Goal: Task Accomplishment & Management: Complete application form

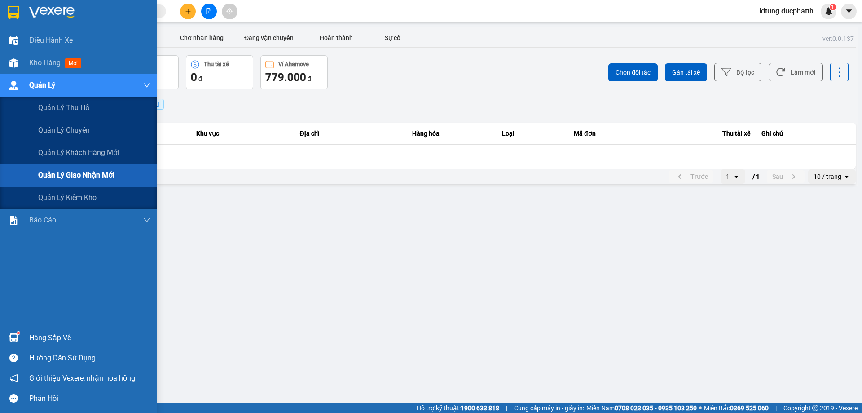
click at [65, 173] on span "Quản lý giao nhận mới" at bounding box center [76, 174] width 76 height 11
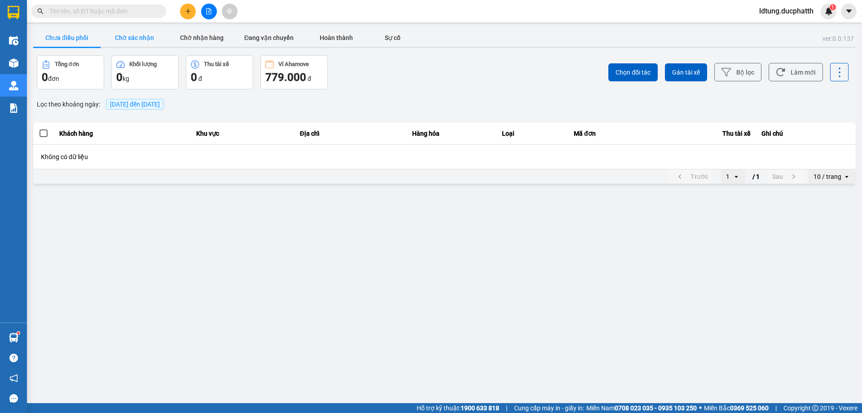
click at [134, 44] on button "Chờ xác nhận" at bounding box center [134, 38] width 67 height 18
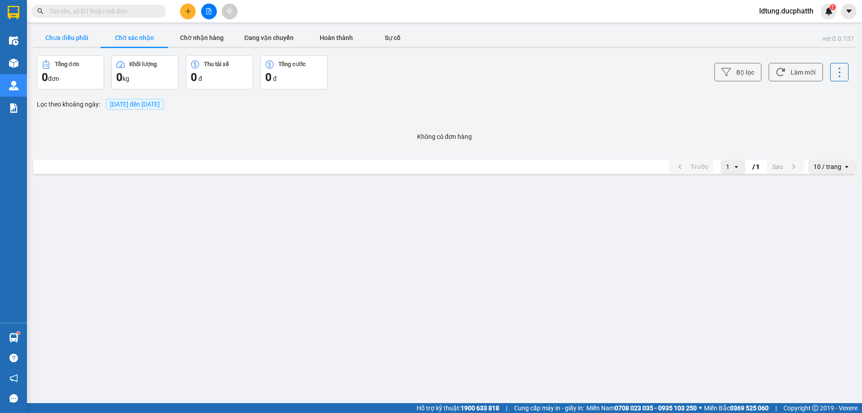
click at [76, 42] on button "Chưa điều phối" at bounding box center [66, 38] width 67 height 18
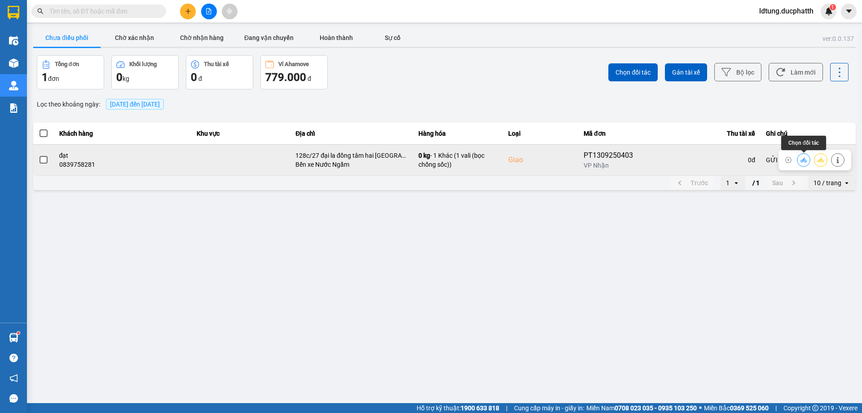
click at [802, 161] on icon at bounding box center [804, 160] width 6 height 6
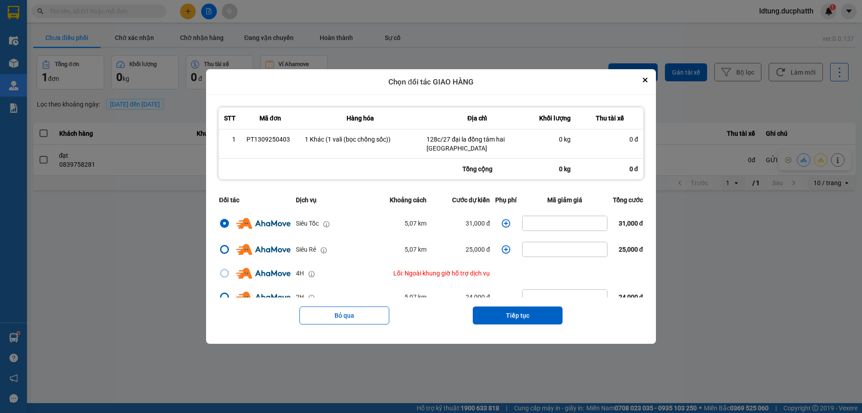
click at [504, 224] on icon "dialog" at bounding box center [506, 223] width 9 height 9
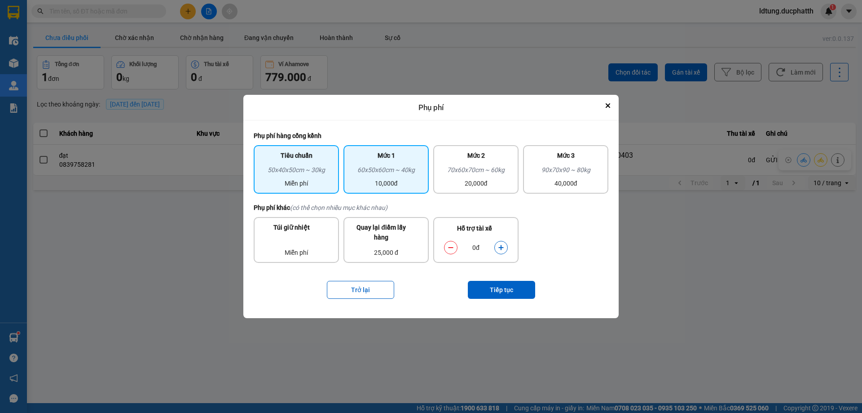
click at [405, 178] on div "60x50x60cm ~ 40kg" at bounding box center [386, 171] width 75 height 13
click at [500, 247] on icon "dialog" at bounding box center [501, 247] width 6 height 6
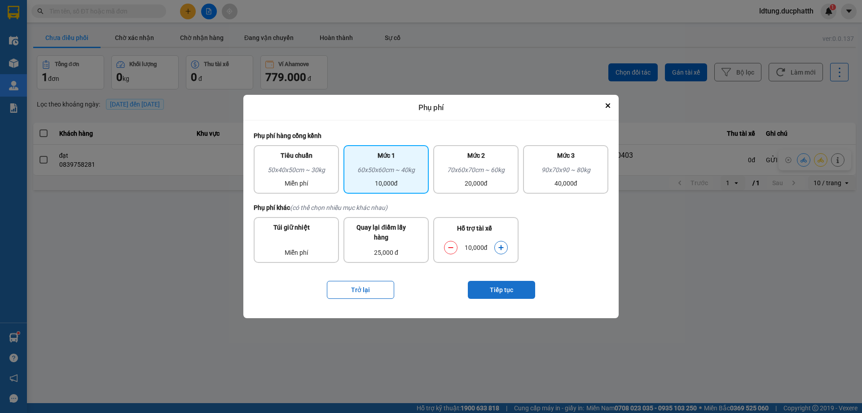
click at [510, 290] on button "Tiếp tục" at bounding box center [501, 290] width 67 height 18
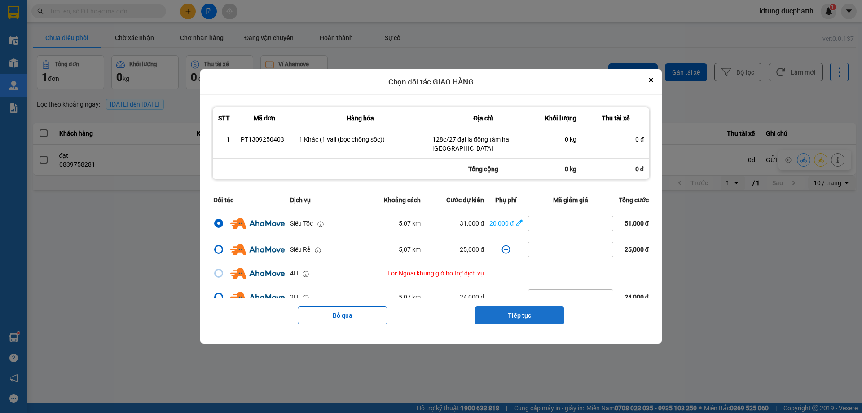
click at [522, 311] on button "Tiếp tục" at bounding box center [520, 315] width 90 height 18
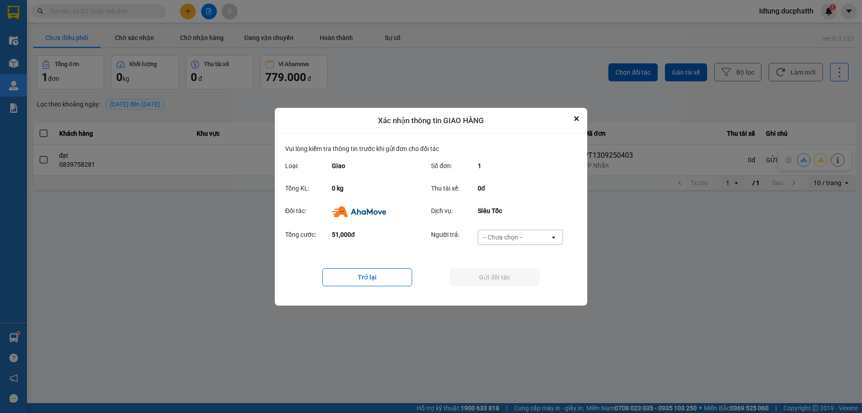
click at [521, 238] on div "-- Chưa chọn --" at bounding box center [503, 237] width 40 height 9
click at [515, 287] on span "Ví Ahamove" at bounding box center [503, 288] width 36 height 9
click at [505, 280] on button "Gửi đối tác" at bounding box center [495, 277] width 90 height 18
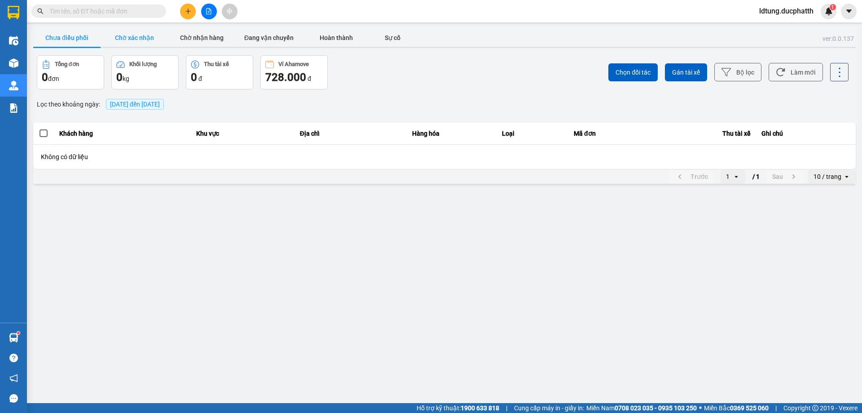
click at [155, 39] on button "Chờ xác nhận" at bounding box center [134, 38] width 67 height 18
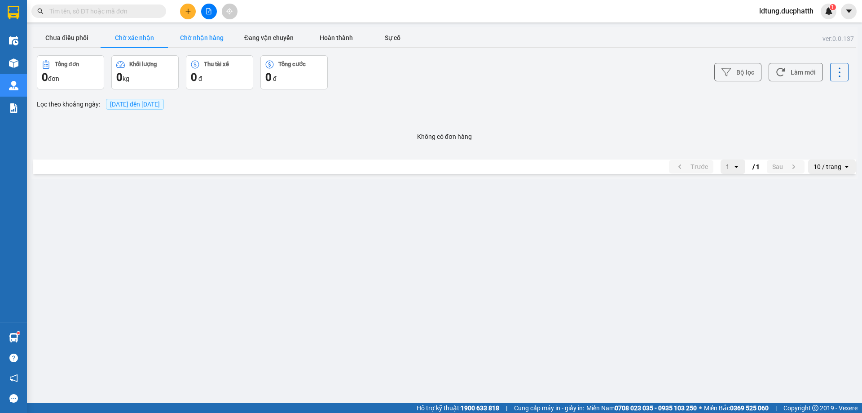
click at [196, 41] on button "Chờ nhận hàng" at bounding box center [201, 38] width 67 height 18
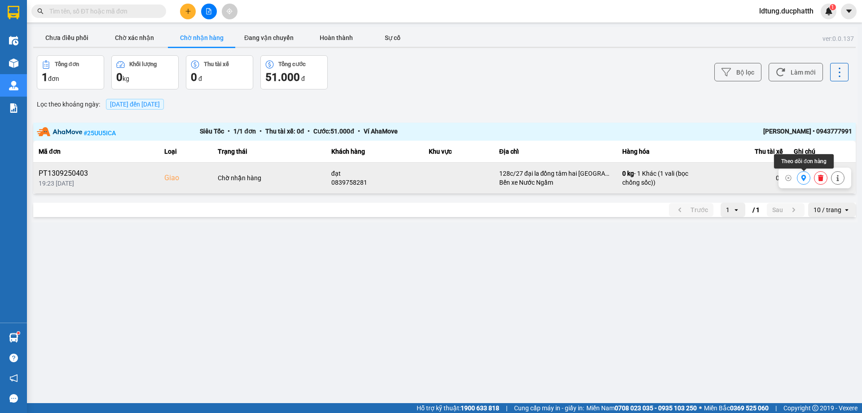
click at [800, 179] on button at bounding box center [804, 178] width 13 height 16
click at [140, 38] on button "Chờ xác nhận" at bounding box center [134, 38] width 67 height 18
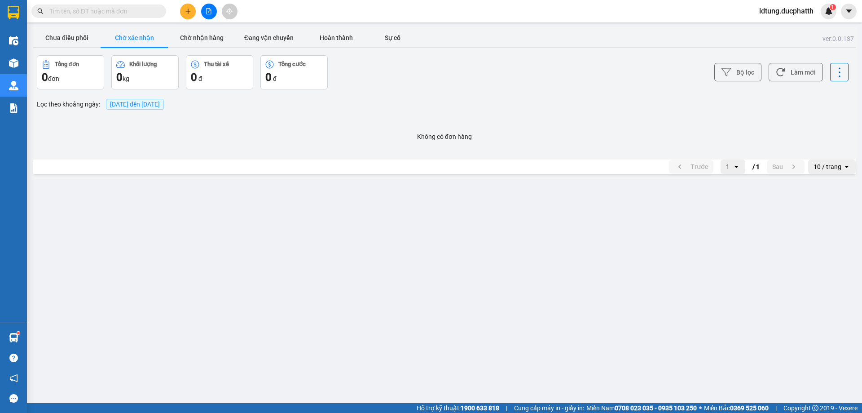
click at [102, 41] on button "Chờ xác nhận" at bounding box center [134, 38] width 67 height 18
click at [164, 42] on button "Chờ xác nhận" at bounding box center [134, 38] width 67 height 18
click at [193, 40] on button "Chờ nhận hàng" at bounding box center [201, 38] width 67 height 18
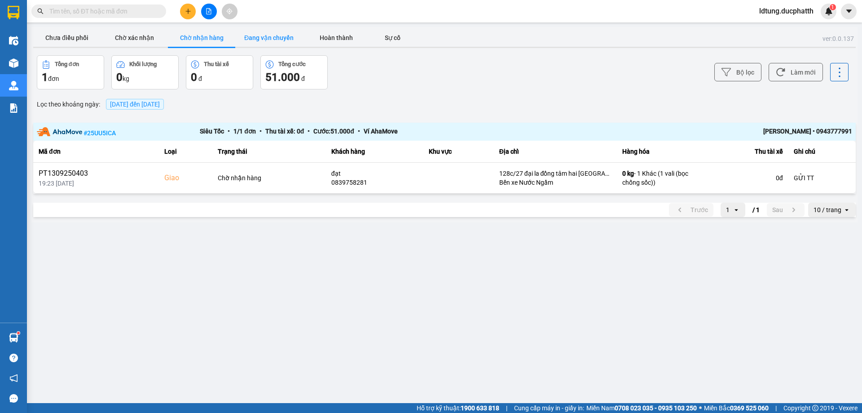
click at [276, 35] on button "Đang vận chuyển" at bounding box center [268, 38] width 67 height 18
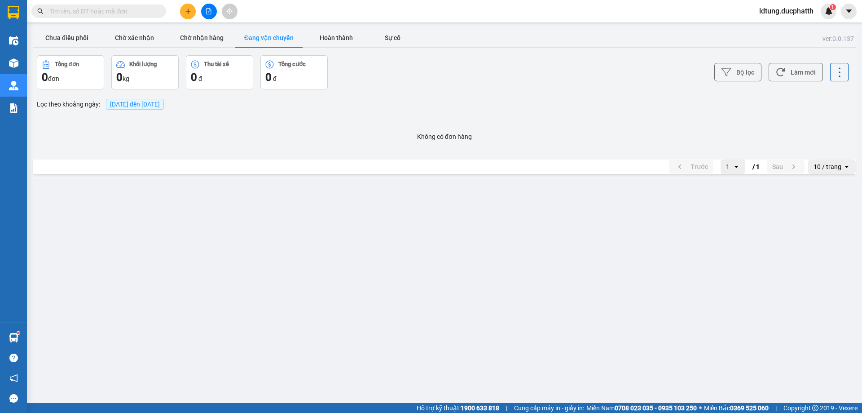
drag, startPoint x: 319, startPoint y: 300, endPoint x: 307, endPoint y: 296, distance: 13.1
click at [320, 300] on main "ver: 0.0.137 Chưa điều phối Chờ xác nhận Chờ nhận hàng Đang vận chuyển Hoàn thà…" at bounding box center [431, 201] width 862 height 403
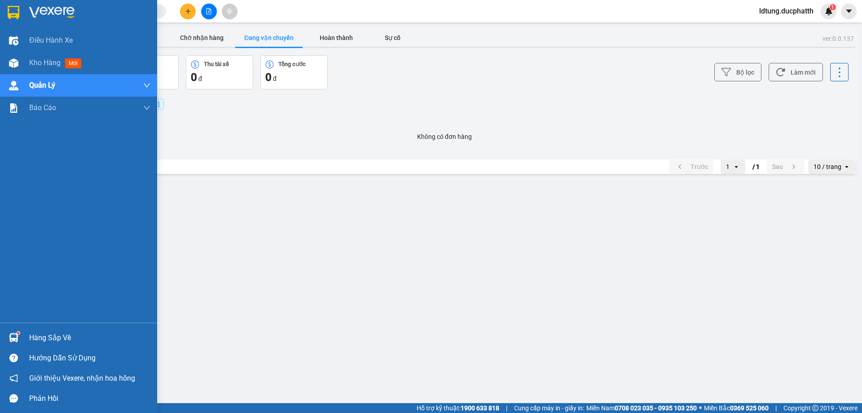
click at [72, 328] on div "Hàng sắp về" at bounding box center [78, 337] width 157 height 20
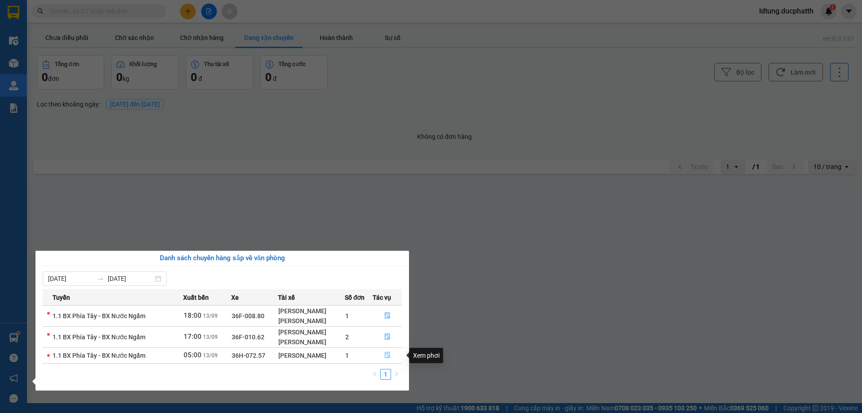
click at [388, 350] on button "button" at bounding box center [387, 355] width 28 height 14
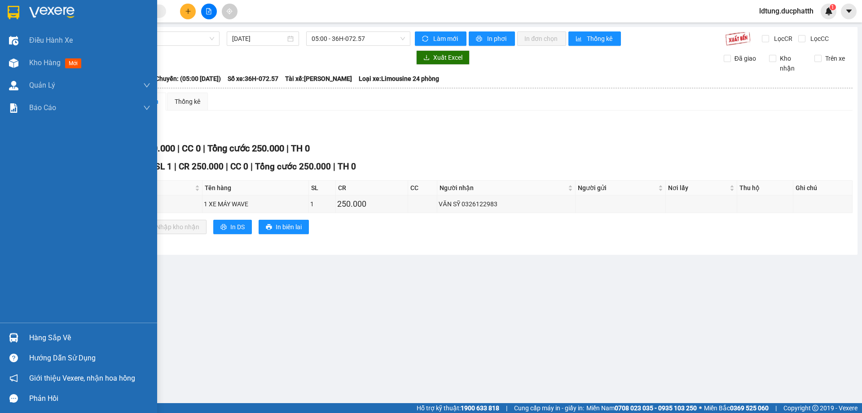
click at [39, 333] on div "Hàng sắp về" at bounding box center [89, 337] width 121 height 13
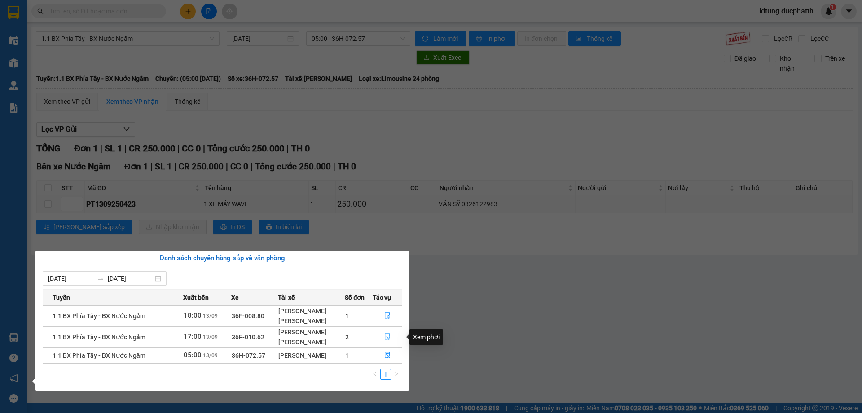
click at [381, 333] on button "button" at bounding box center [387, 337] width 28 height 14
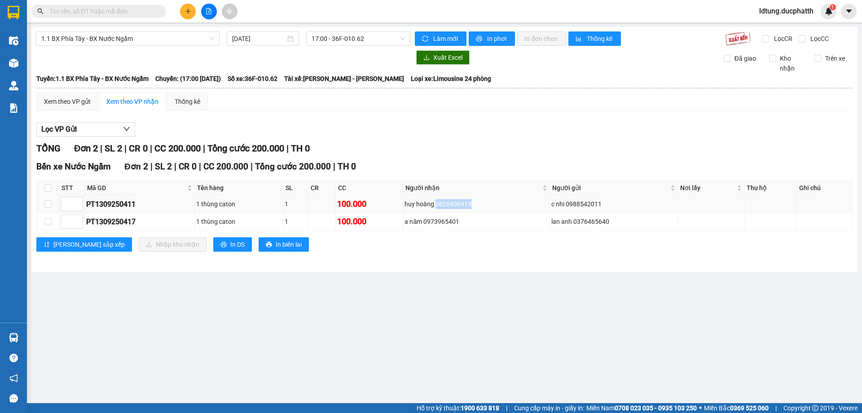
drag, startPoint x: 474, startPoint y: 203, endPoint x: 441, endPoint y: 212, distance: 34.3
click at [441, 212] on td "huy hoàng 0826906913" at bounding box center [476, 204] width 147 height 18
copy div "0826906913"
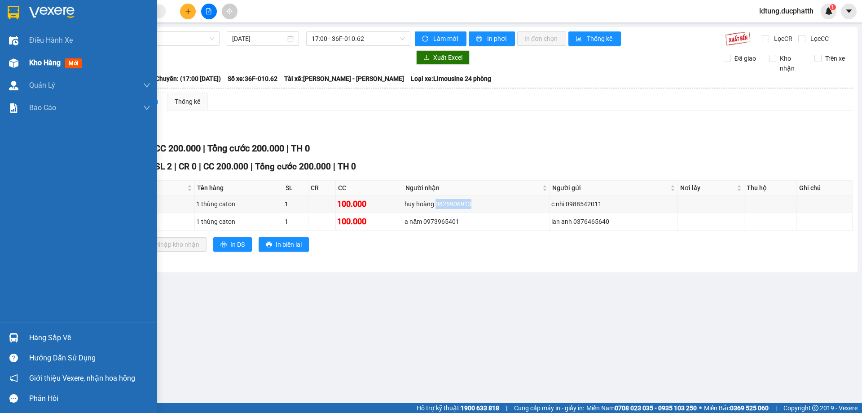
click at [12, 63] on img at bounding box center [13, 62] width 9 height 9
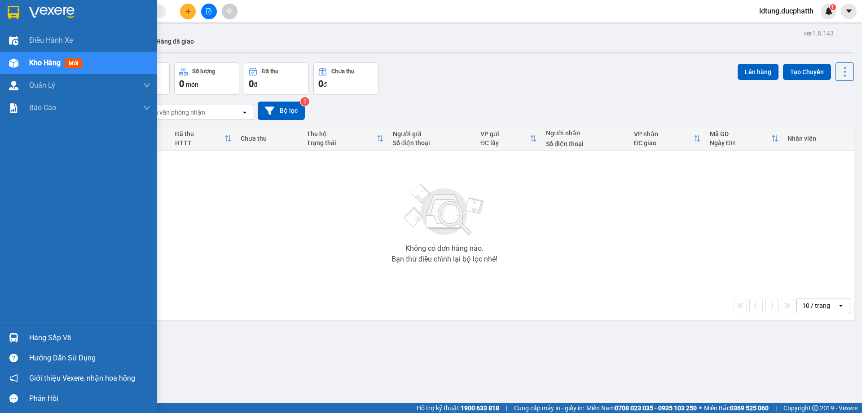
click at [41, 345] on div "Hàng sắp về" at bounding box center [78, 337] width 157 height 20
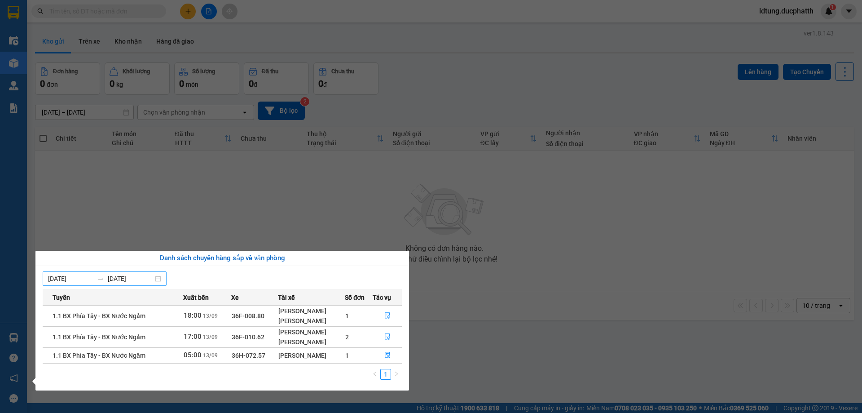
click at [108, 275] on div at bounding box center [100, 278] width 14 height 7
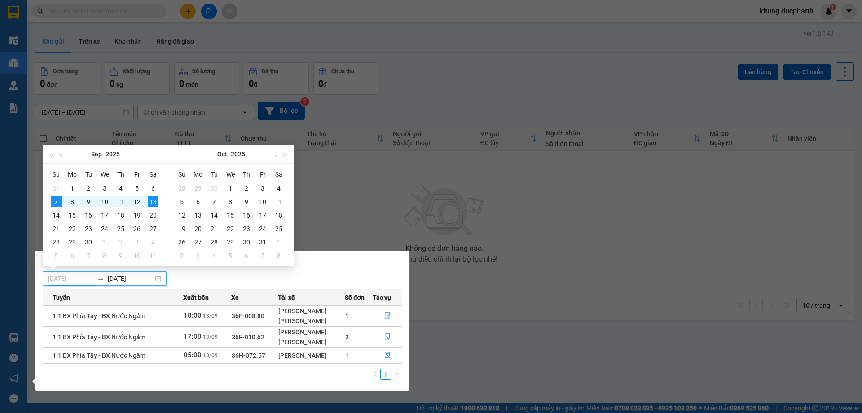
type input "[DATE]"
click at [54, 217] on div "14" at bounding box center [56, 215] width 11 height 11
type input "[DATE]"
click at [55, 217] on div "14" at bounding box center [56, 215] width 11 height 11
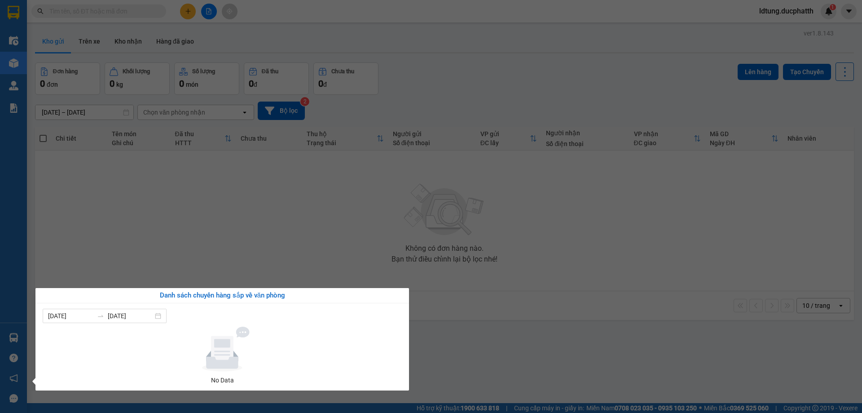
click at [129, 238] on section "Kết quả tìm kiếm ( 0 ) Bộ lọc No Data ldtung.ducphatth 1 Điều hành xe Kho hàng …" at bounding box center [431, 206] width 862 height 413
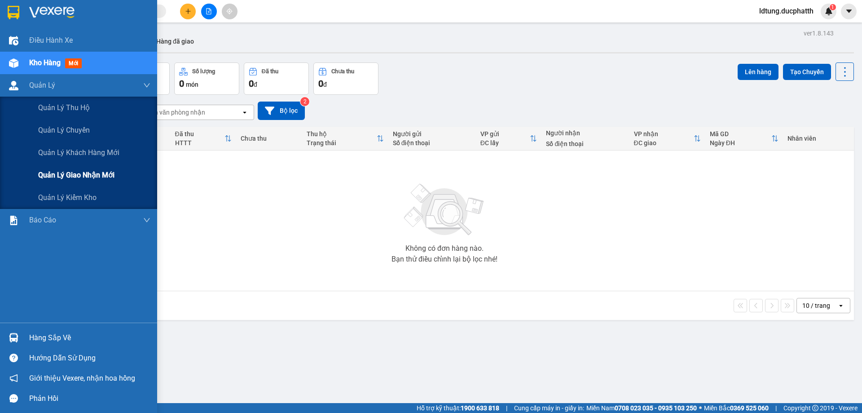
click at [62, 175] on span "Quản lý giao nhận mới" at bounding box center [76, 174] width 76 height 11
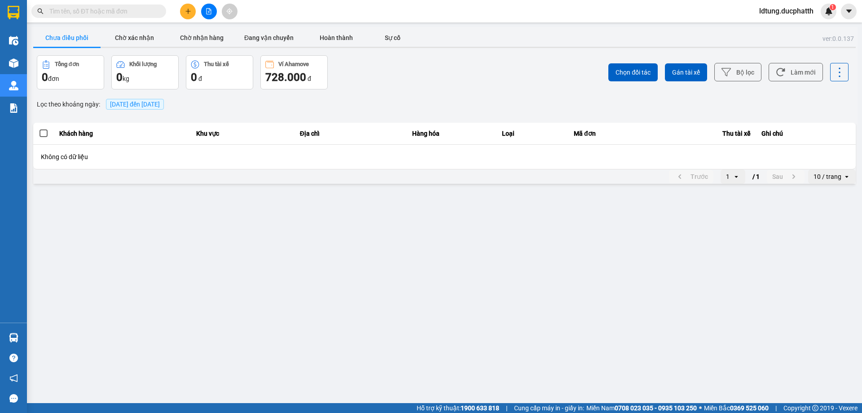
click at [45, 342] on main "ver: 0.0.137 Chưa điều phối Chờ xác nhận Chờ nhận hàng Đang vận chuyển Hoàn thà…" at bounding box center [431, 201] width 862 height 403
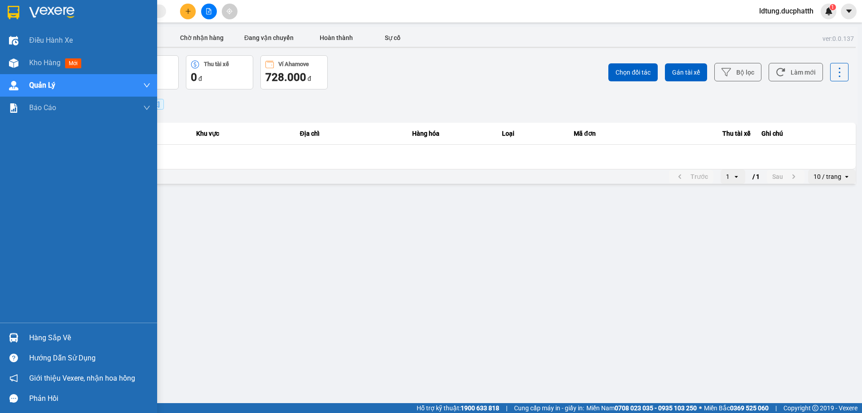
click at [25, 332] on div "Hàng sắp về" at bounding box center [78, 337] width 157 height 20
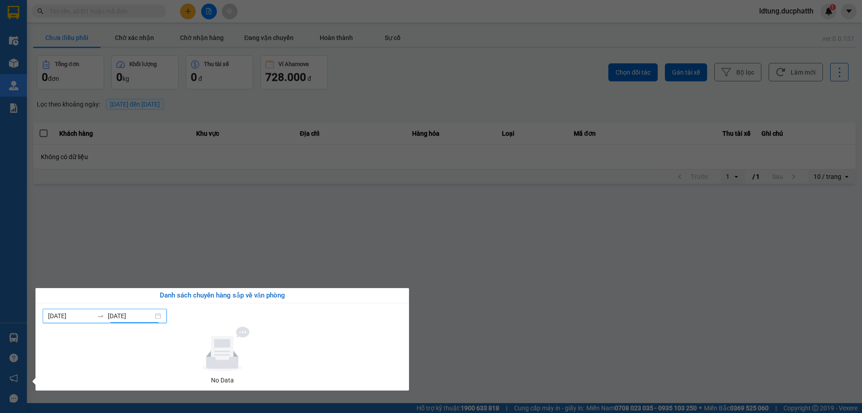
click at [136, 313] on input "[DATE]" at bounding box center [130, 316] width 45 height 10
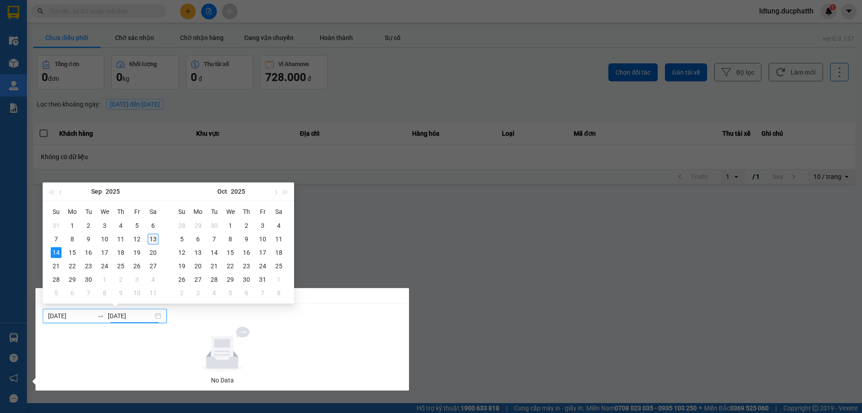
type input "[DATE]"
click at [153, 243] on div "13" at bounding box center [153, 239] width 11 height 11
type input "[DATE]"
click at [156, 237] on div "13" at bounding box center [153, 239] width 11 height 11
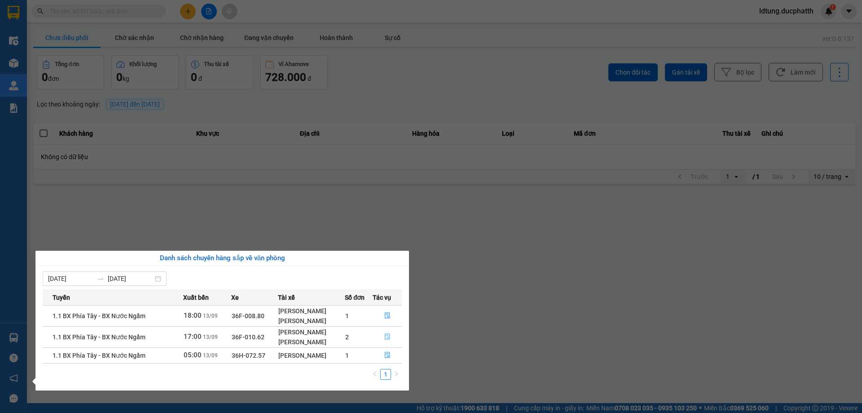
click at [385, 335] on icon "file-done" at bounding box center [387, 336] width 6 height 6
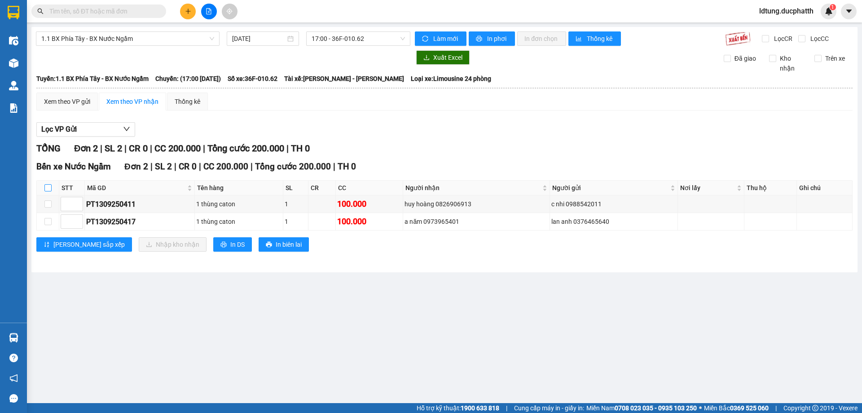
click at [51, 188] on input "checkbox" at bounding box center [47, 187] width 7 height 7
checkbox input "true"
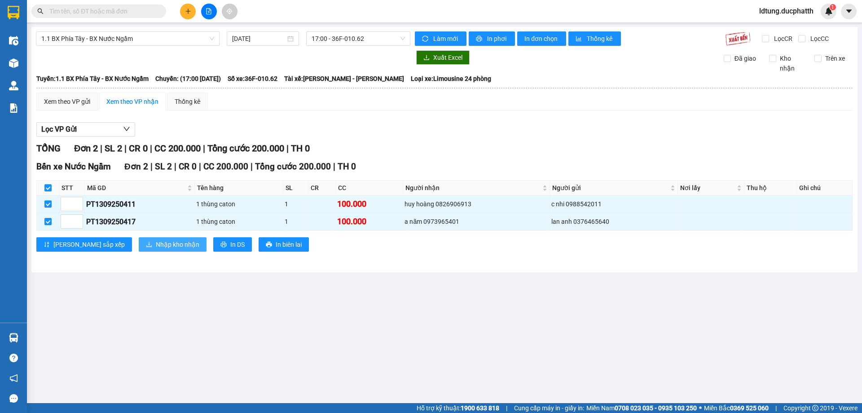
click at [156, 247] on span "Nhập kho nhận" at bounding box center [178, 244] width 44 height 10
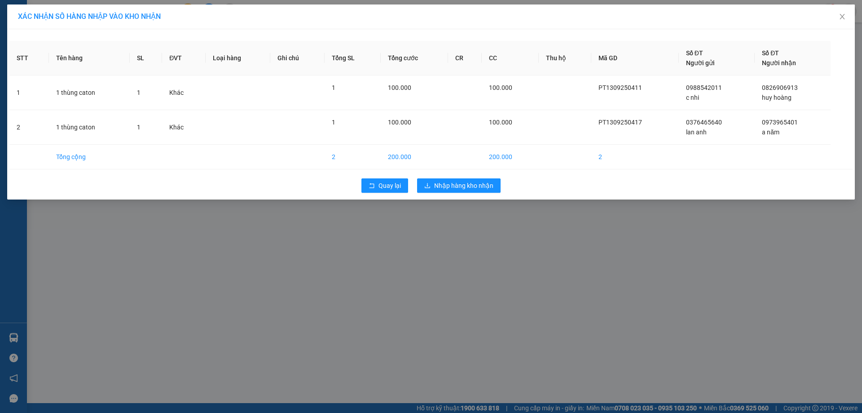
click at [453, 176] on div "Quay lại Nhập hàng kho nhận" at bounding box center [430, 185] width 843 height 23
click at [451, 184] on span "Nhập hàng kho nhận" at bounding box center [463, 186] width 59 height 10
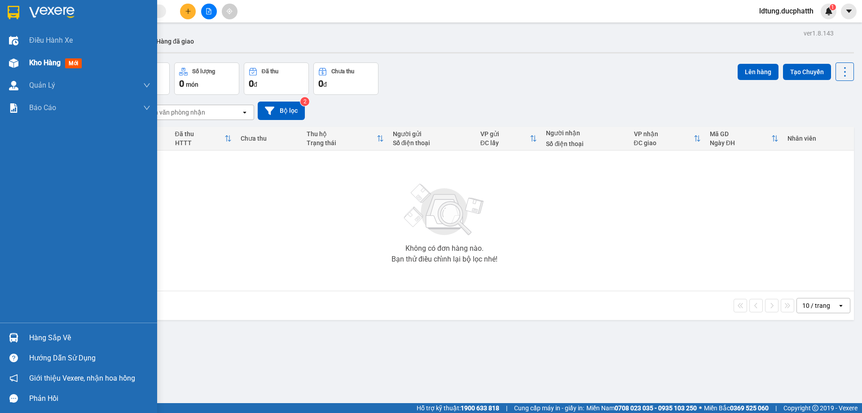
click at [52, 66] on span "Kho hàng" at bounding box center [44, 62] width 31 height 9
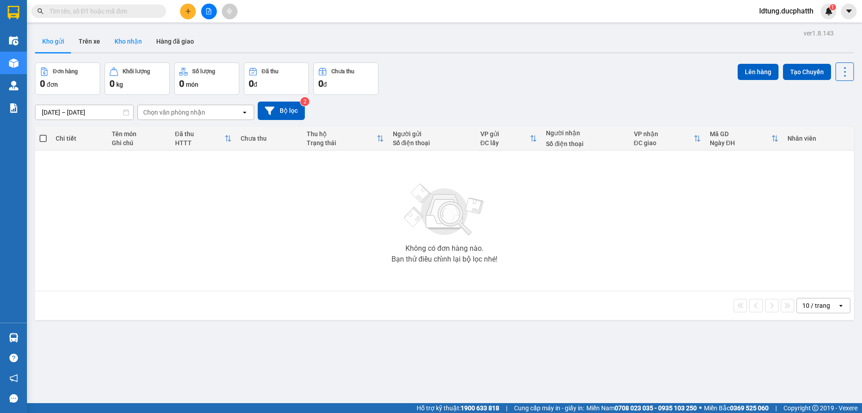
click at [123, 44] on button "Kho nhận" at bounding box center [128, 42] width 42 height 22
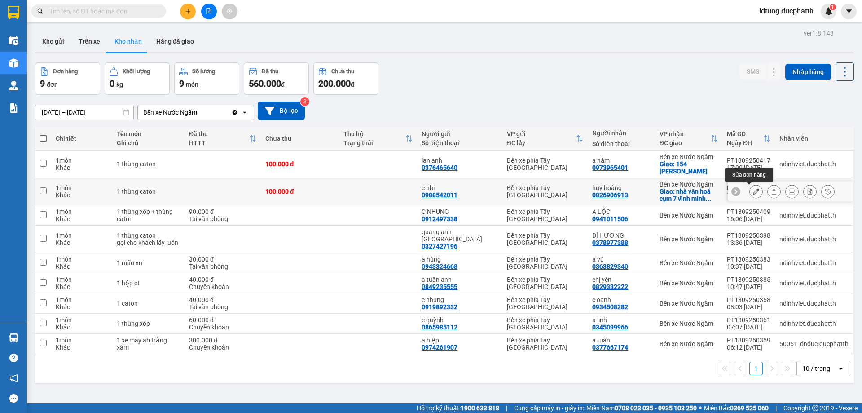
click at [750, 195] on button at bounding box center [756, 192] width 13 height 16
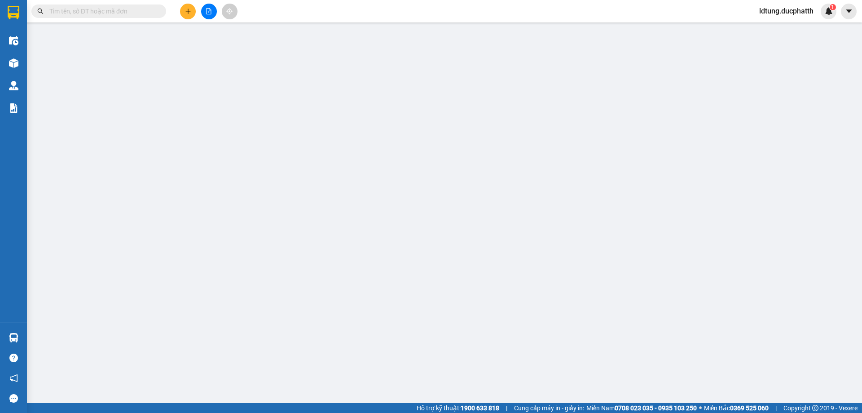
type input "0988542011"
type input "c nhi"
type input "0826906913"
type input "huy hoàng"
checkbox input "true"
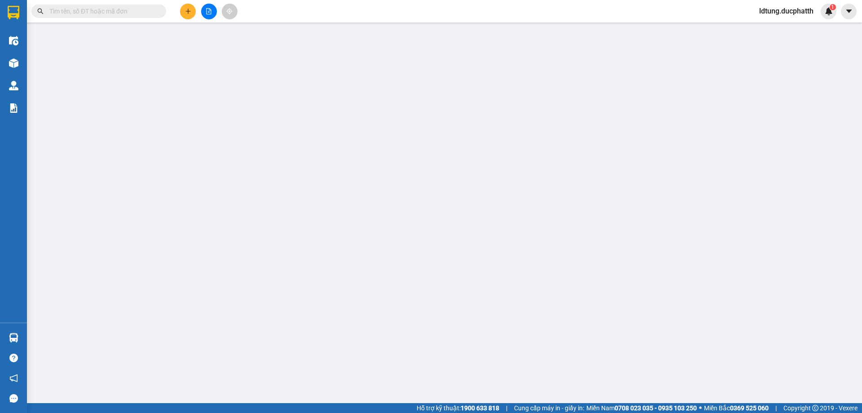
type input "nhà văn hoá cụm 7 vĩnh [PERSON_NAME] trì [GEOGRAPHIC_DATA]"
type input "nntt"
type input "100.000"
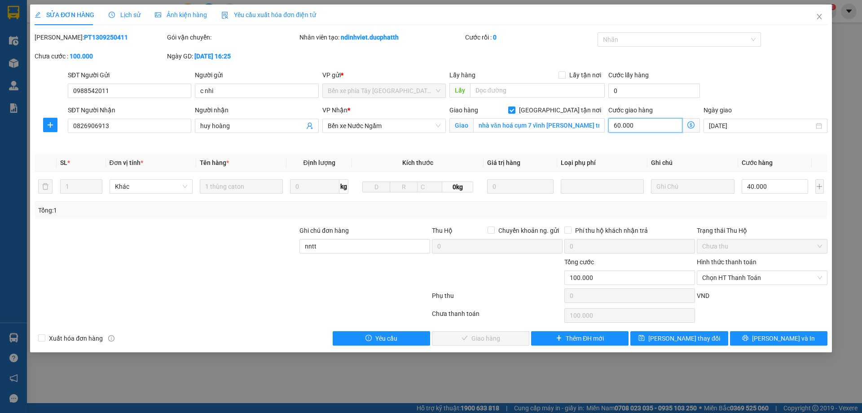
click at [639, 129] on input "60.000" at bounding box center [645, 125] width 74 height 14
type input "40.000"
type input "0"
click at [586, 126] on input "nhà văn hoá cụm 7 vĩnh [PERSON_NAME] trì [GEOGRAPHIC_DATA]" at bounding box center [539, 125] width 132 height 14
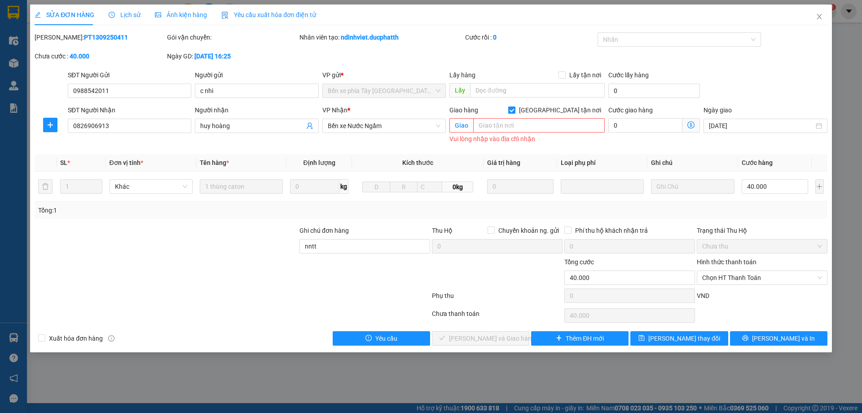
click at [562, 114] on label "[GEOGRAPHIC_DATA] tận nơi" at bounding box center [556, 110] width 97 height 10
click at [515, 113] on input "[GEOGRAPHIC_DATA] tận nơi" at bounding box center [511, 109] width 6 height 6
checkbox input "false"
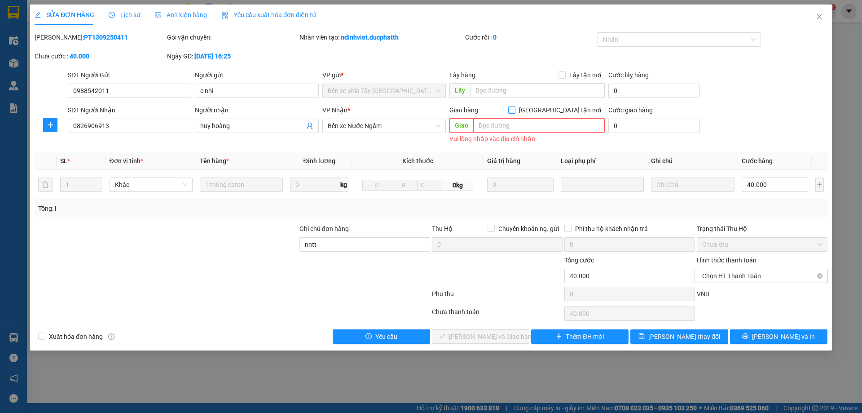
drag, startPoint x: 739, startPoint y: 273, endPoint x: 736, endPoint y: 284, distance: 11.5
click at [739, 273] on span "Chọn HT Thanh Toán" at bounding box center [762, 275] width 120 height 13
click at [733, 293] on div "Tại văn phòng" at bounding box center [762, 294] width 120 height 10
type input "0"
click at [489, 336] on span "[PERSON_NAME] và Giao hàng" at bounding box center [492, 336] width 86 height 10
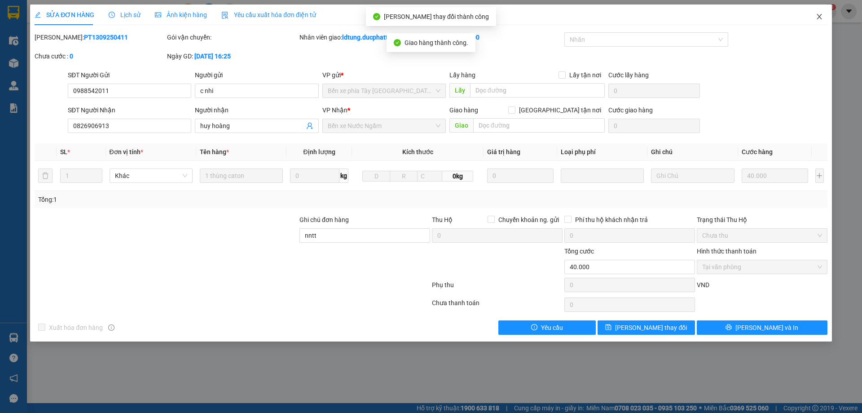
click at [823, 16] on icon "close" at bounding box center [819, 16] width 7 height 7
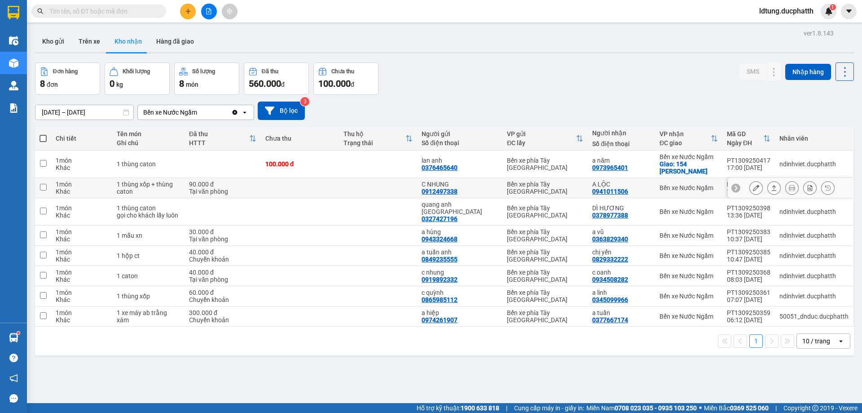
click at [314, 187] on td at bounding box center [300, 188] width 78 height 20
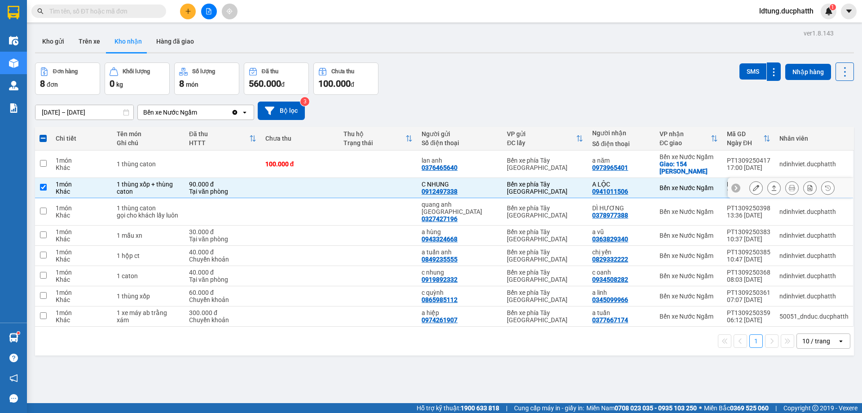
click at [328, 182] on td at bounding box center [300, 188] width 78 height 20
checkbox input "false"
